Goal: Information Seeking & Learning: Learn about a topic

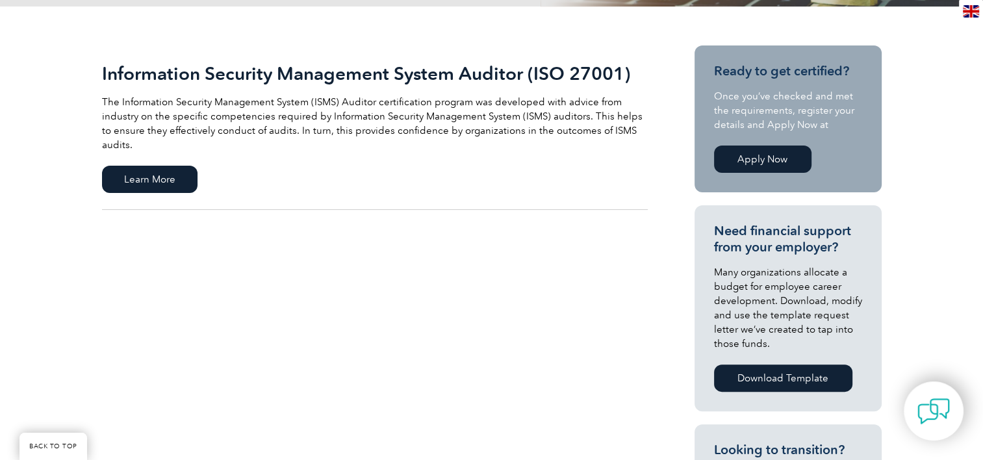
scroll to position [286, 0]
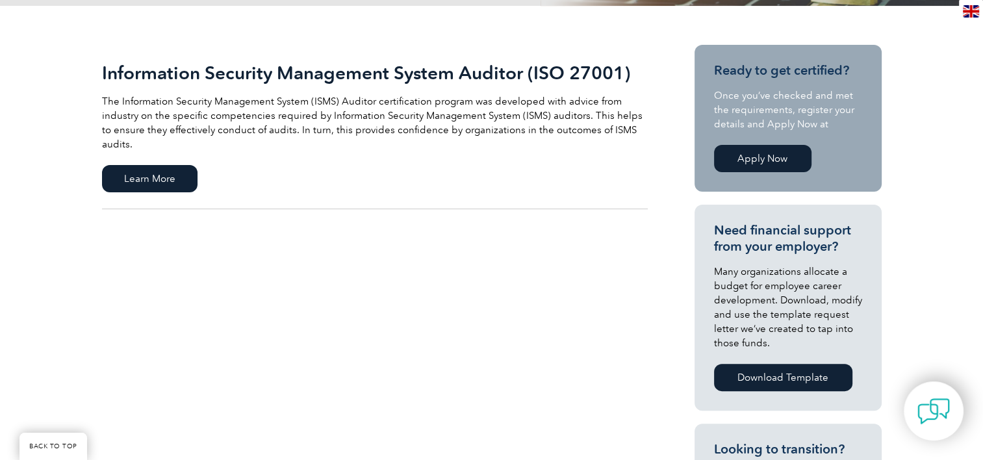
click at [198, 161] on link "Information Security Management System Auditor (ISO 27001) The Information Secu…" at bounding box center [375, 127] width 546 height 164
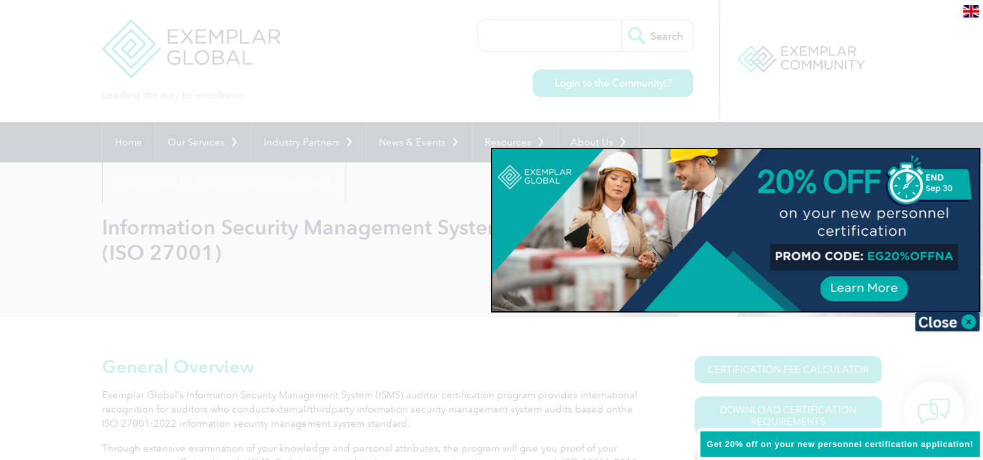
click at [448, 332] on div at bounding box center [491, 230] width 983 height 460
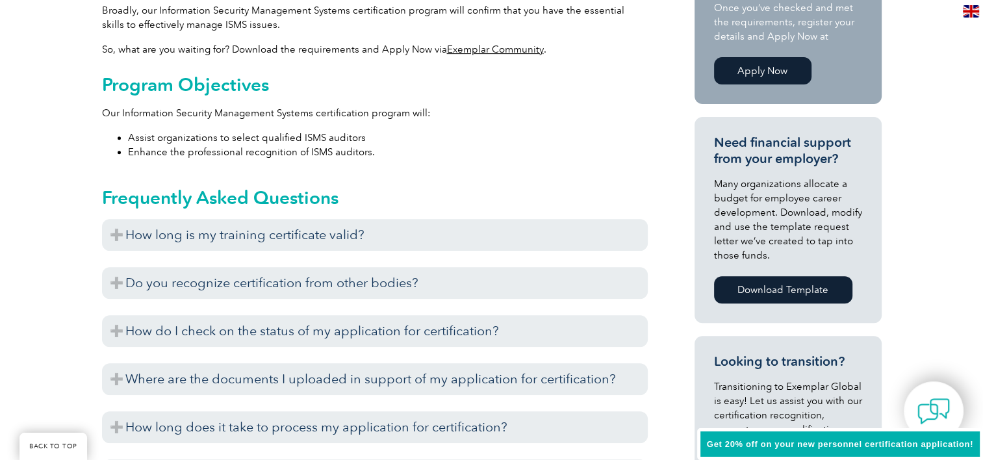
scroll to position [624, 0]
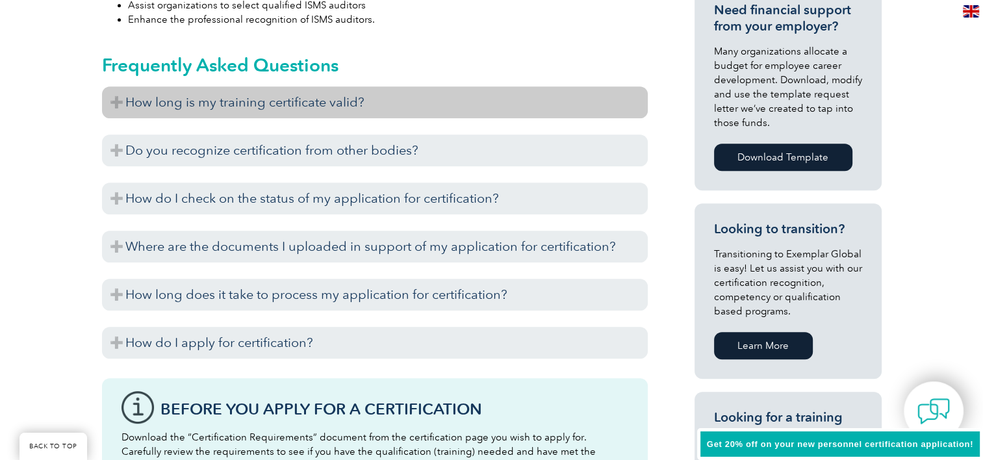
click at [112, 103] on h3 "How long is my training certificate valid?" at bounding box center [375, 102] width 546 height 32
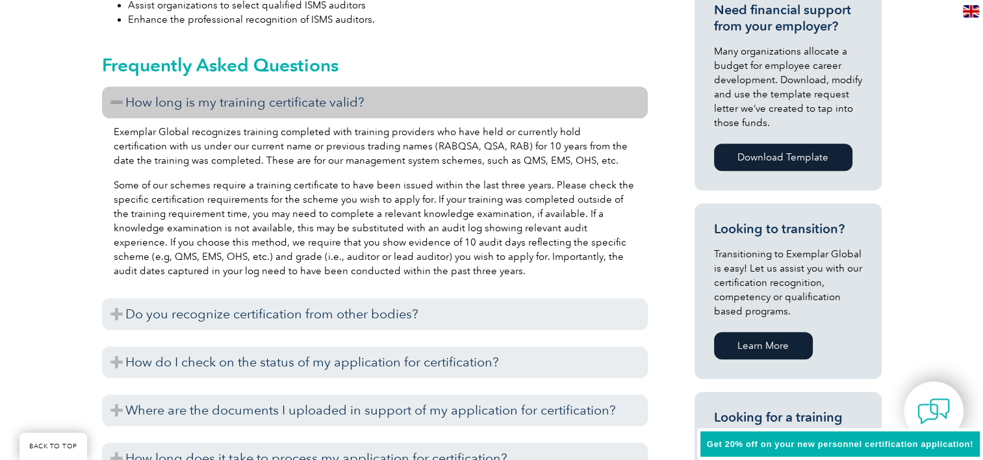
click at [112, 103] on h3 "How long is my training certificate valid?" at bounding box center [375, 102] width 546 height 32
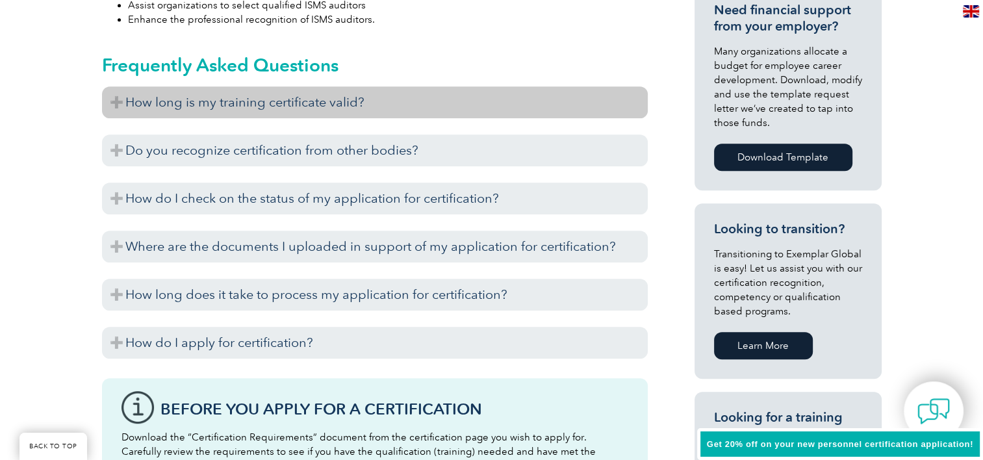
click at [112, 103] on h3 "How long is my training certificate valid?" at bounding box center [375, 102] width 546 height 32
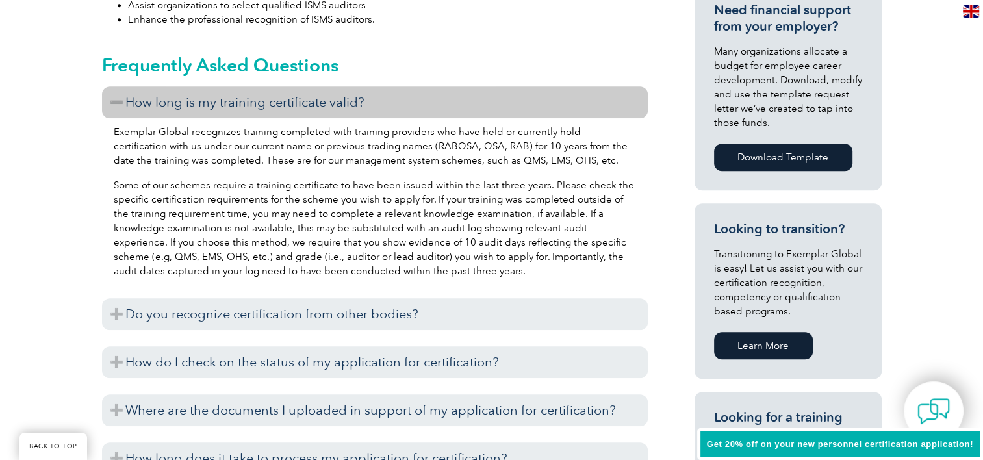
click at [112, 103] on h3 "How long is my training certificate valid?" at bounding box center [375, 102] width 546 height 32
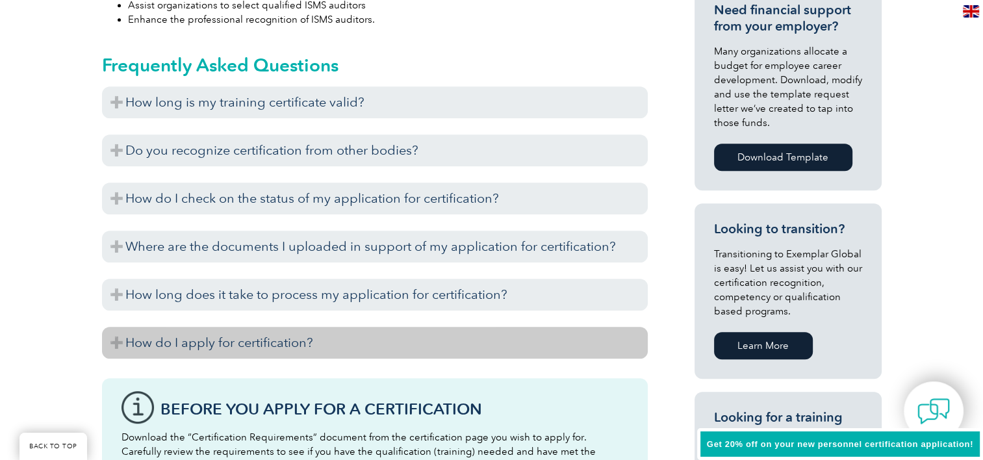
click at [218, 354] on h3 "How do I apply for certification?" at bounding box center [375, 343] width 546 height 32
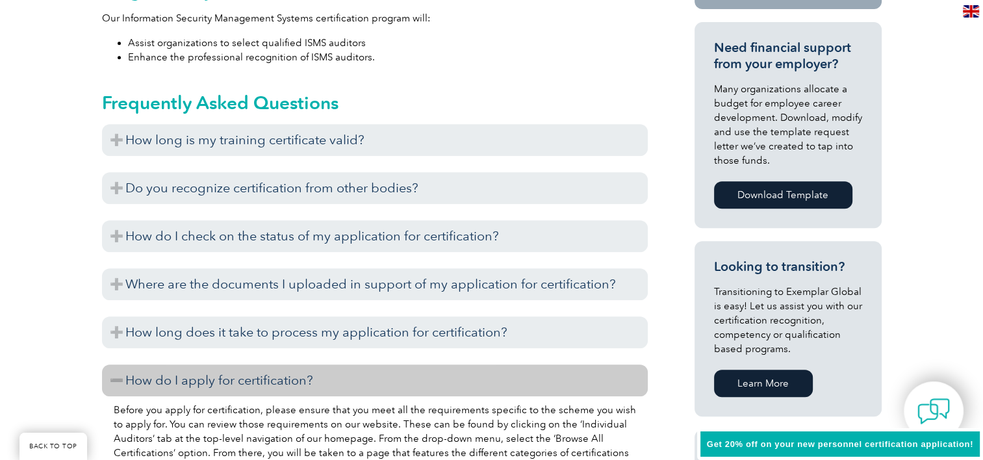
scroll to position [184, 0]
